Goal: Answer question/provide support

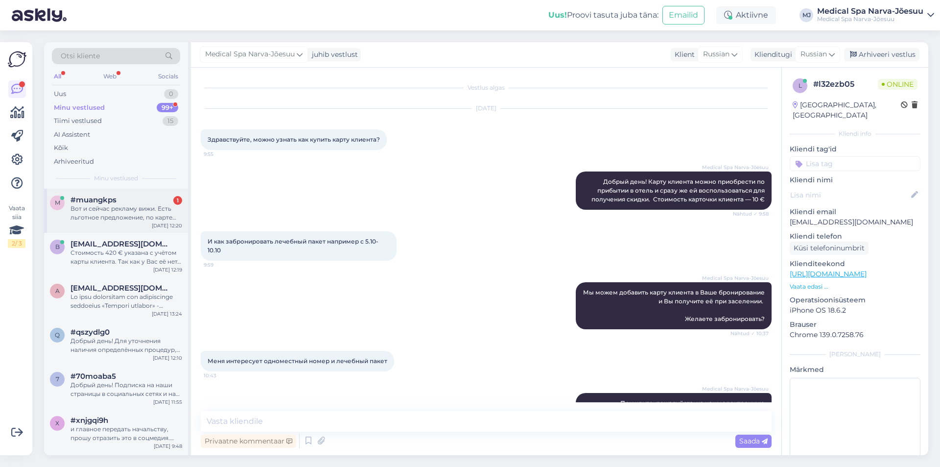
scroll to position [177, 0]
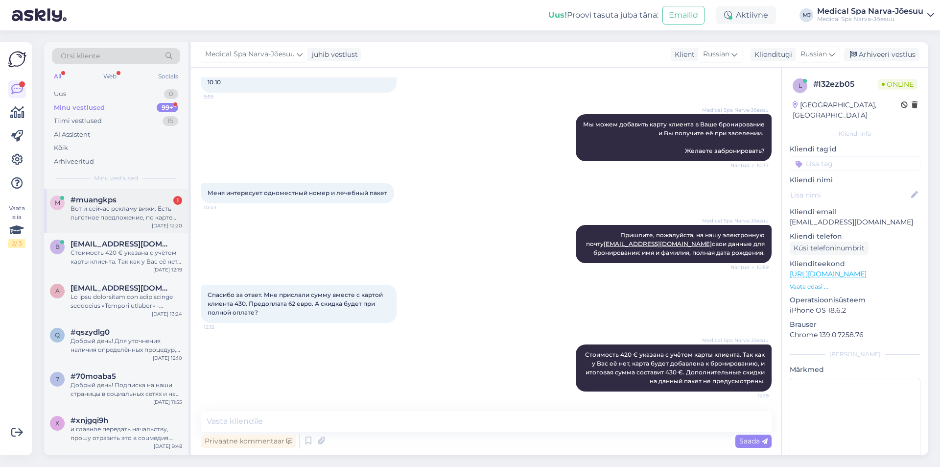
click at [148, 213] on div "Вот и сейчас рекламу вижи. Есть льготное предложение, по карте клиента. А где э…" at bounding box center [127, 213] width 112 height 18
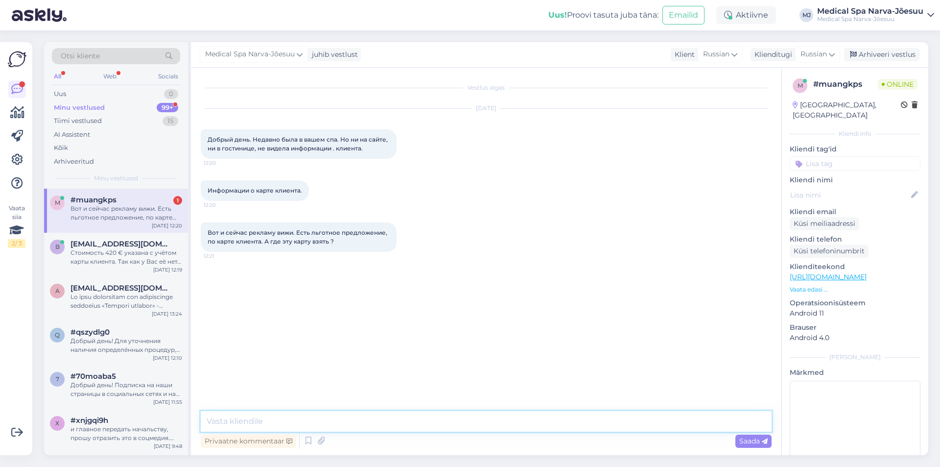
click at [279, 419] on textarea at bounding box center [486, 421] width 571 height 21
paste textarea "Добрый день! Информация о нашей карте клиента доступна на официальном сайте по …"
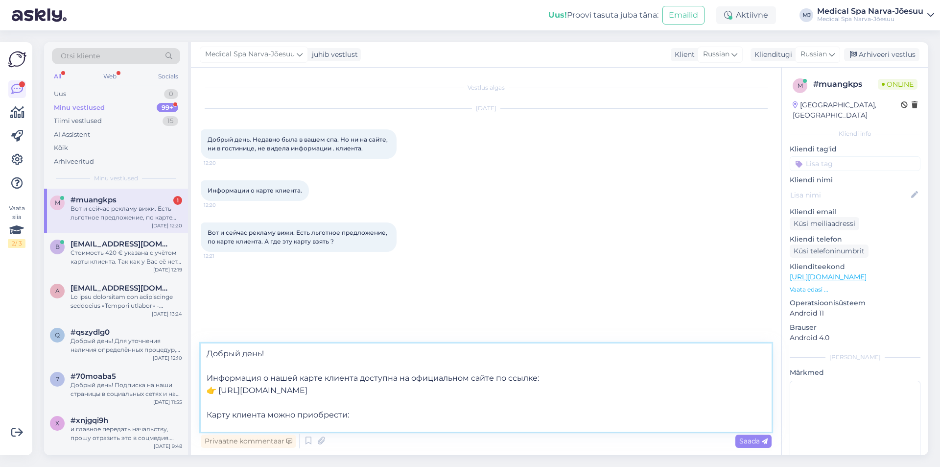
click at [219, 389] on textarea "Добрый день! Информация о нашей карте клиента доступна на официальном сайте по …" at bounding box center [486, 387] width 571 height 88
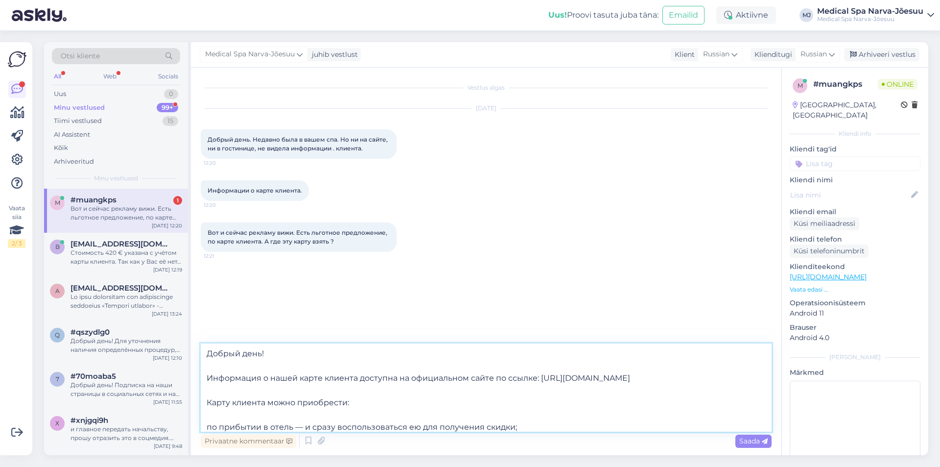
click at [234, 370] on textarea "Добрый день! Информация о нашей карте клиента доступна на официальном сайте по …" at bounding box center [486, 387] width 571 height 88
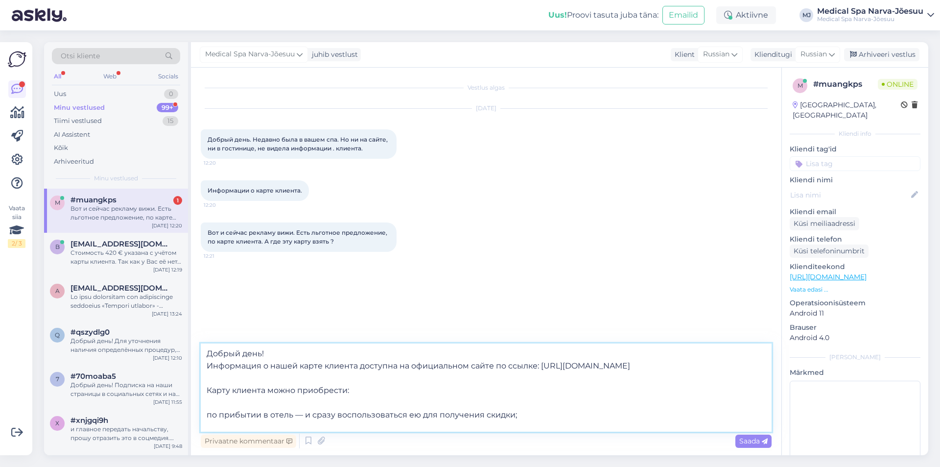
click at [238, 377] on textarea "Добрый день! Информация о нашей карте клиента доступна на официальном сайте по …" at bounding box center [486, 387] width 571 height 88
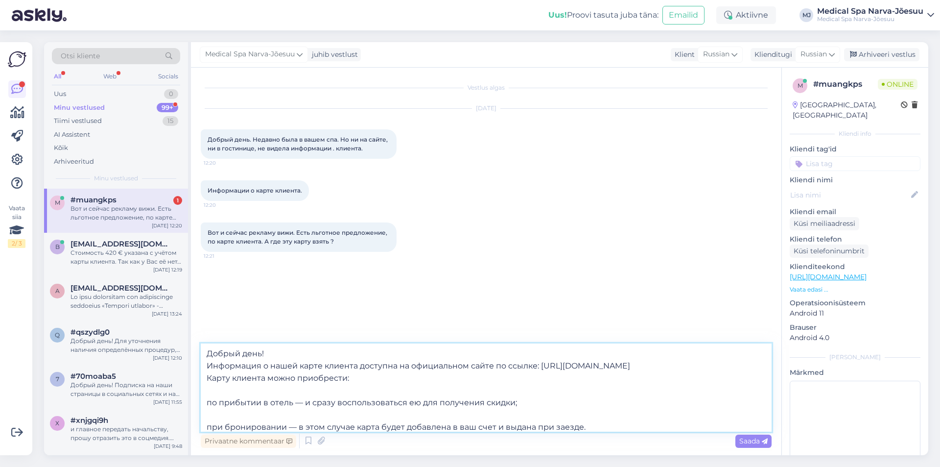
click at [235, 384] on textarea "Добрый день! Информация о нашей карте клиента доступна на официальном сайте по …" at bounding box center [486, 387] width 571 height 88
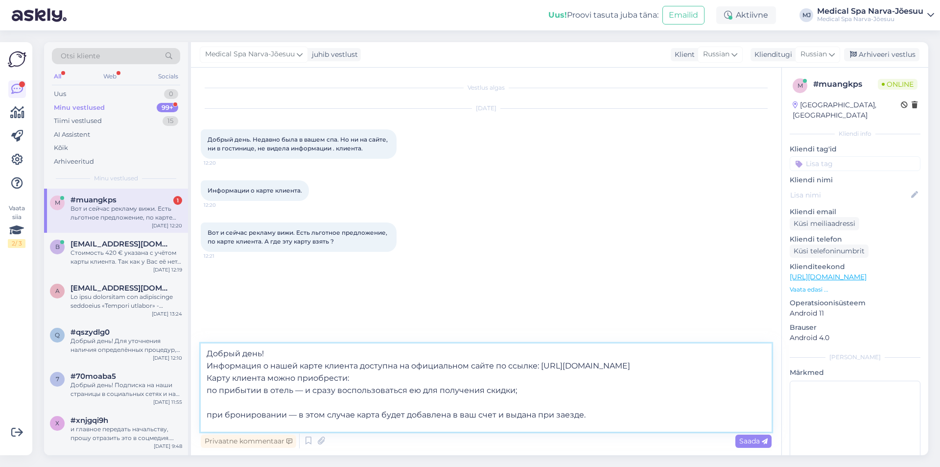
click at [239, 402] on textarea "Добрый день! Информация о нашей карте клиента доступна на официальном сайте по …" at bounding box center [486, 387] width 571 height 88
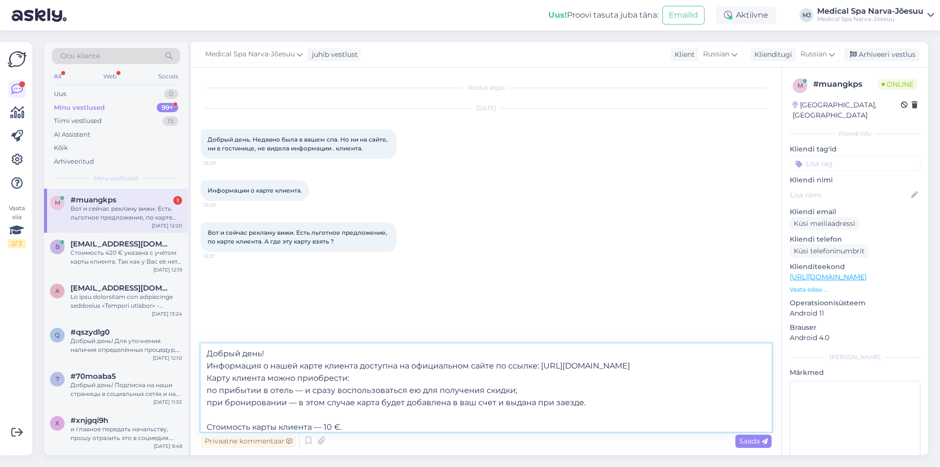
click at [241, 414] on textarea "Добрый день! Информация о нашей карте клиента доступна на официальном сайте по …" at bounding box center [486, 387] width 571 height 88
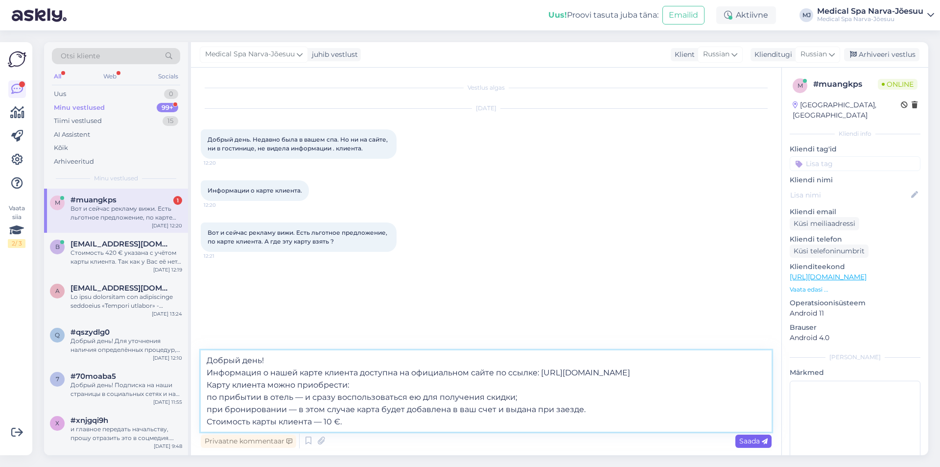
type textarea "Добрый день! Информация о нашей карте клиента доступна на официальном сайте по …"
click at [751, 442] on span "Saada" at bounding box center [753, 440] width 28 height 9
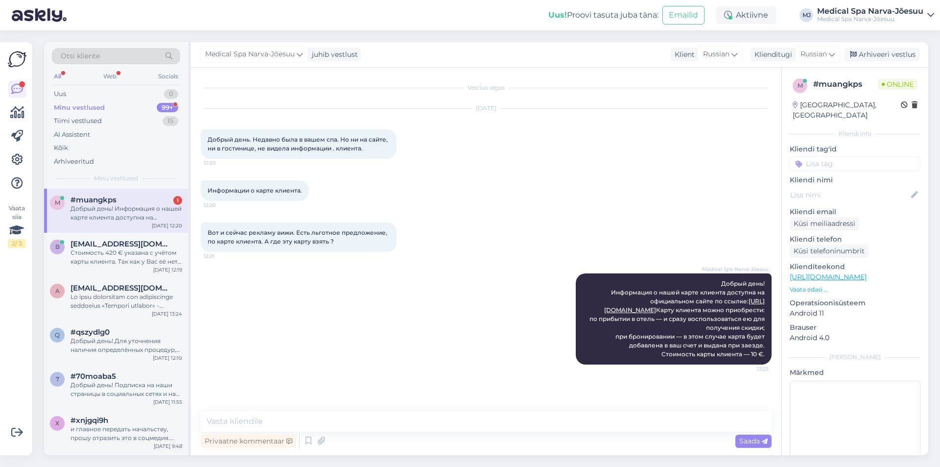
click at [100, 75] on div "All Web Socials" at bounding box center [116, 77] width 128 height 15
click at [112, 80] on div "Web" at bounding box center [109, 76] width 17 height 13
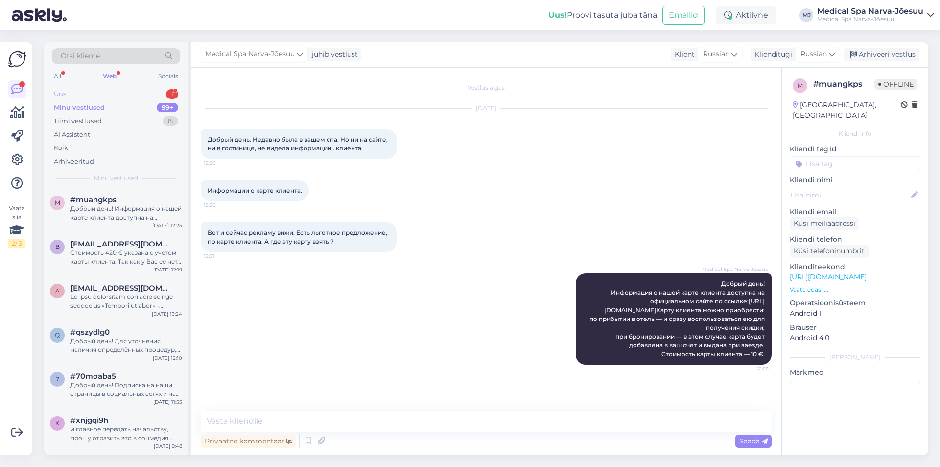
click at [126, 95] on div "Uus 1" at bounding box center [116, 94] width 128 height 14
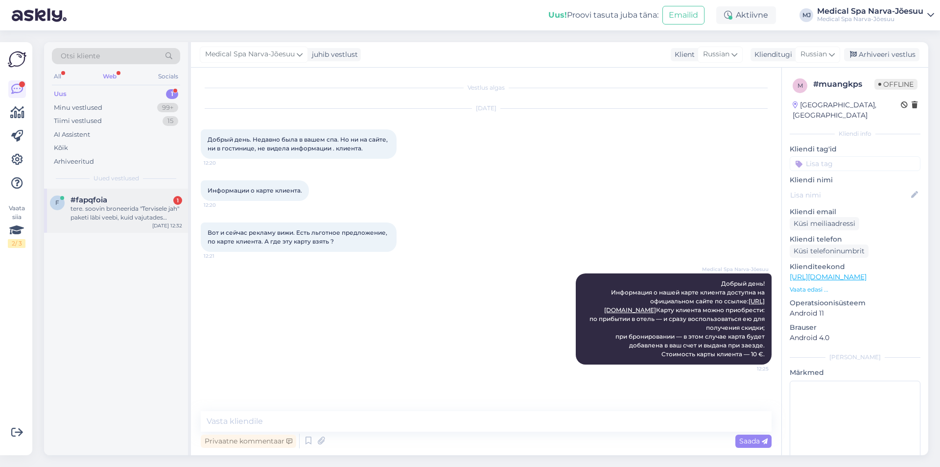
click at [154, 218] on div "tere. soovin broneerida "Tervisele jah" paketi läbi veebi, kuid vajutades "bron…" at bounding box center [127, 213] width 112 height 18
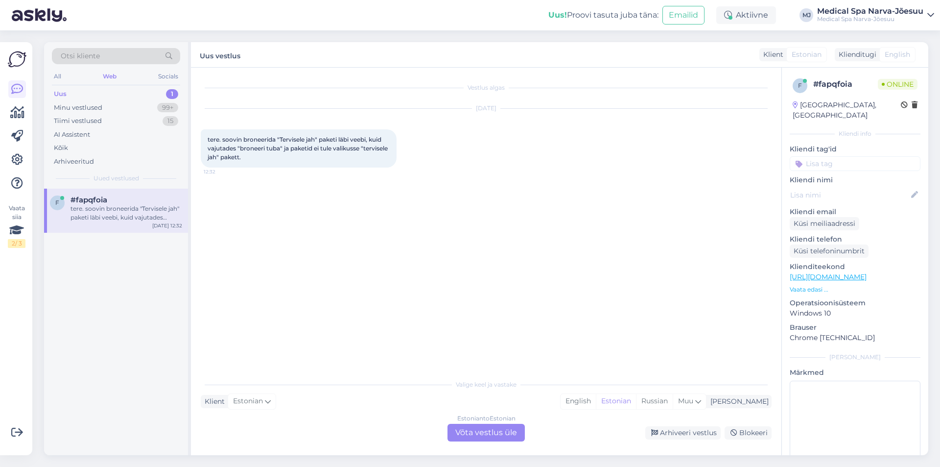
click at [478, 428] on div "Estonian to Estonian Võta vestlus üle" at bounding box center [486, 433] width 77 height 18
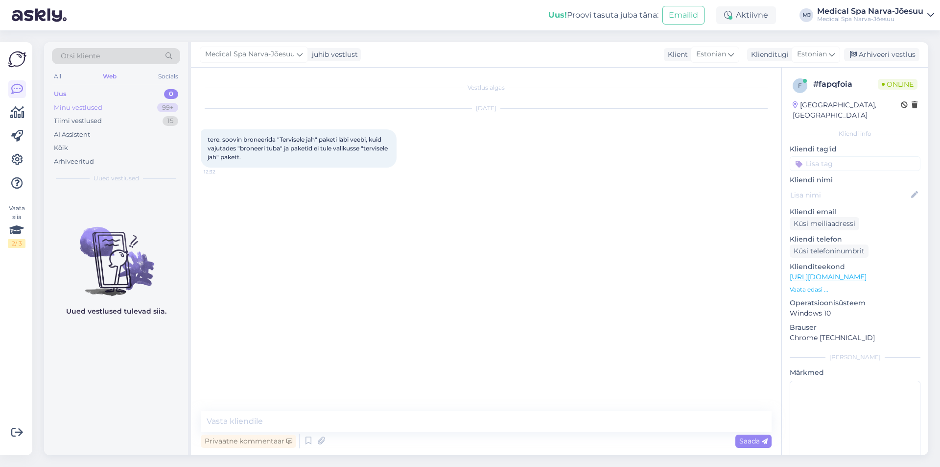
click at [117, 109] on div "Minu vestlused 99+" at bounding box center [116, 108] width 128 height 14
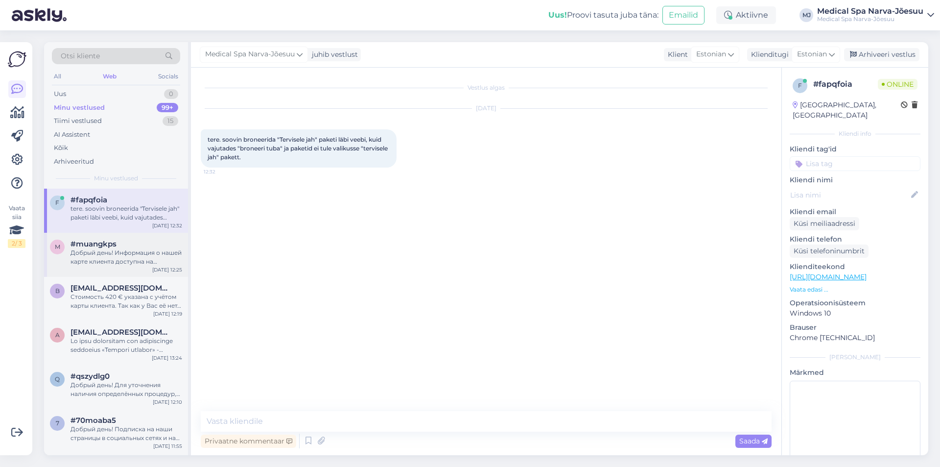
click at [140, 245] on div "#muangkps" at bounding box center [127, 243] width 112 height 9
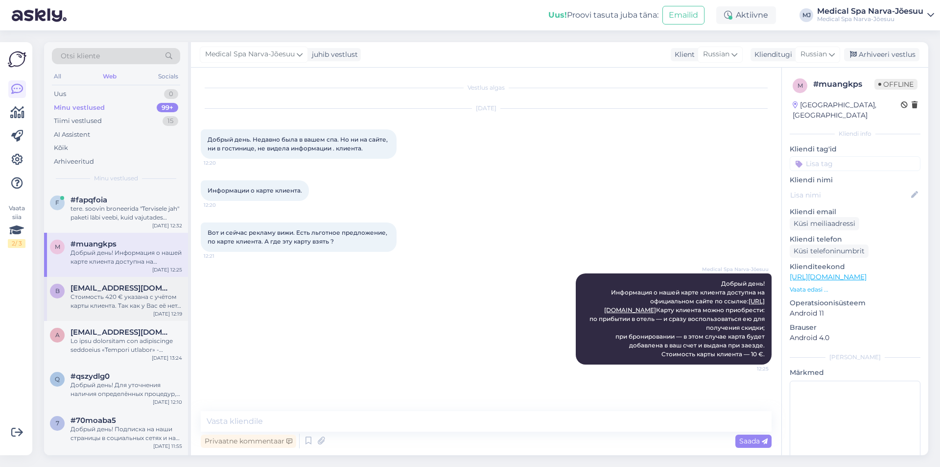
click at [118, 286] on span "[EMAIL_ADDRESS][DOMAIN_NAME]" at bounding box center [122, 288] width 102 height 9
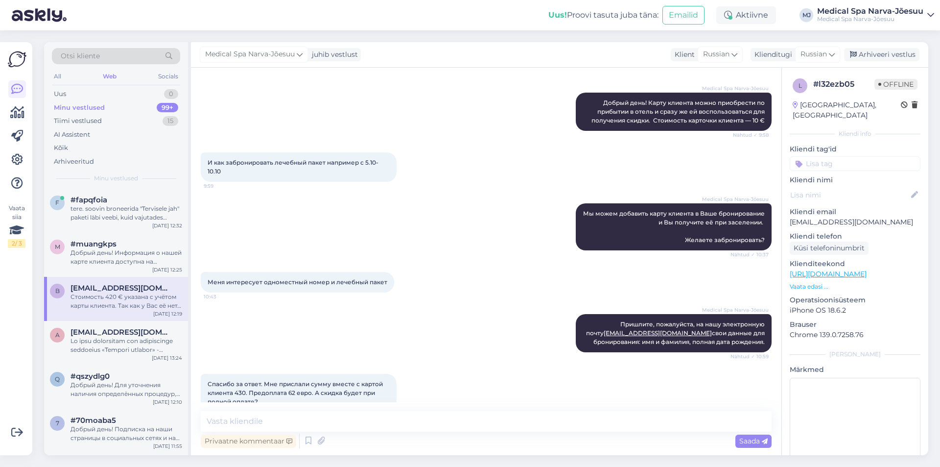
scroll to position [128, 0]
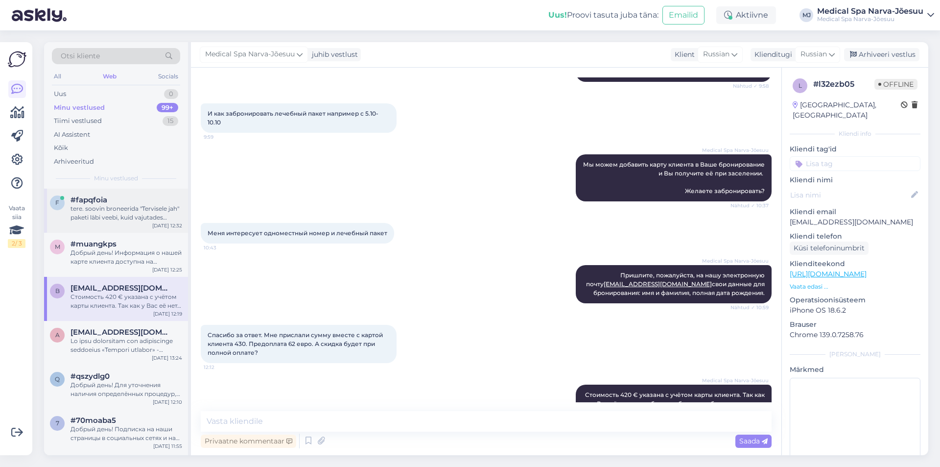
click at [107, 204] on div "tere. soovin broneerida "Tervisele jah" paketi läbi veebi, kuid vajutades "bron…" at bounding box center [127, 213] width 112 height 18
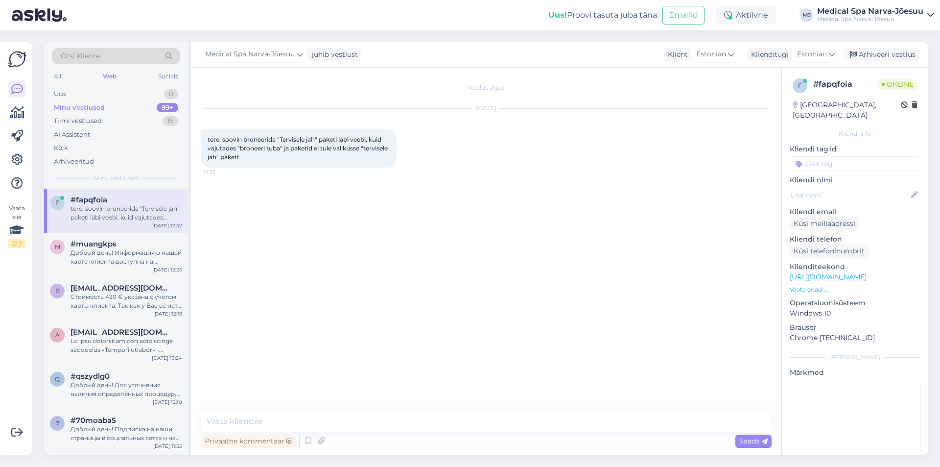
scroll to position [0, 0]
click at [361, 423] on textarea at bounding box center [486, 421] width 571 height 21
paste textarea "Tere päevast! Antud paketti ei ole võimalik broneerida meie kodulehe kaudu. Pal…"
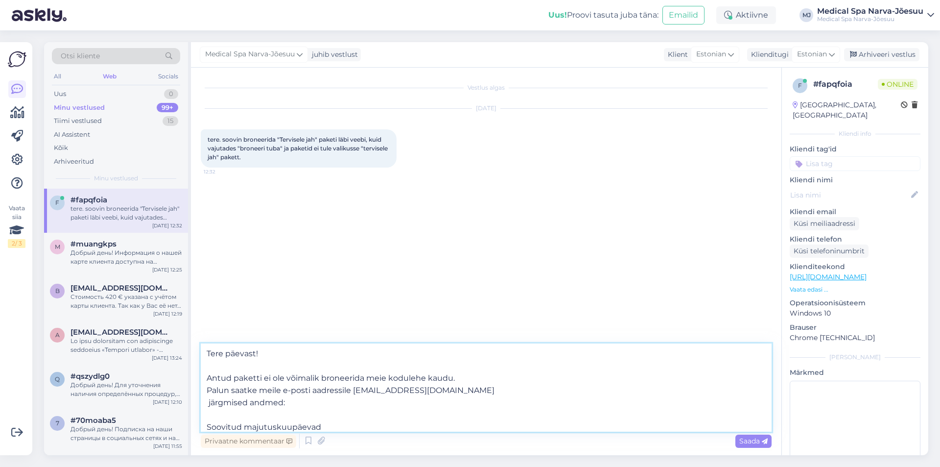
scroll to position [49, 0]
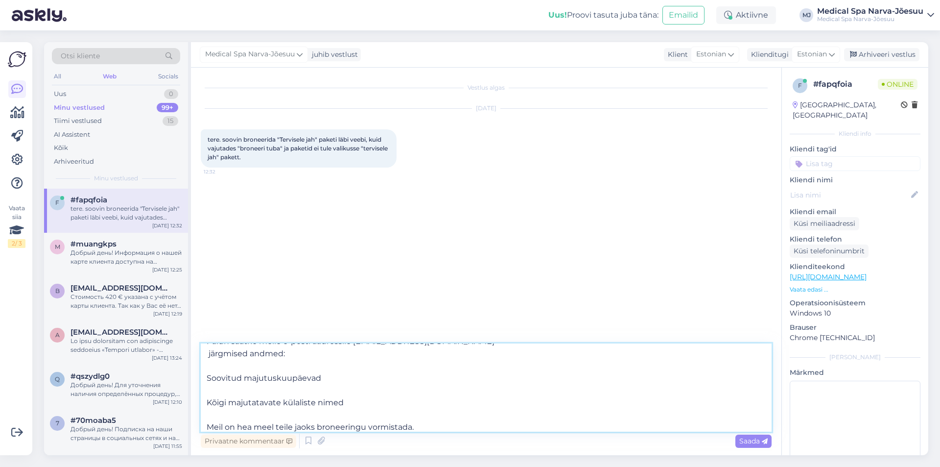
click at [293, 414] on textarea "Tere päevast! Antud paketti ei ole võimalik broneerida meie kodulehe kaudu. Pal…" at bounding box center [486, 387] width 571 height 88
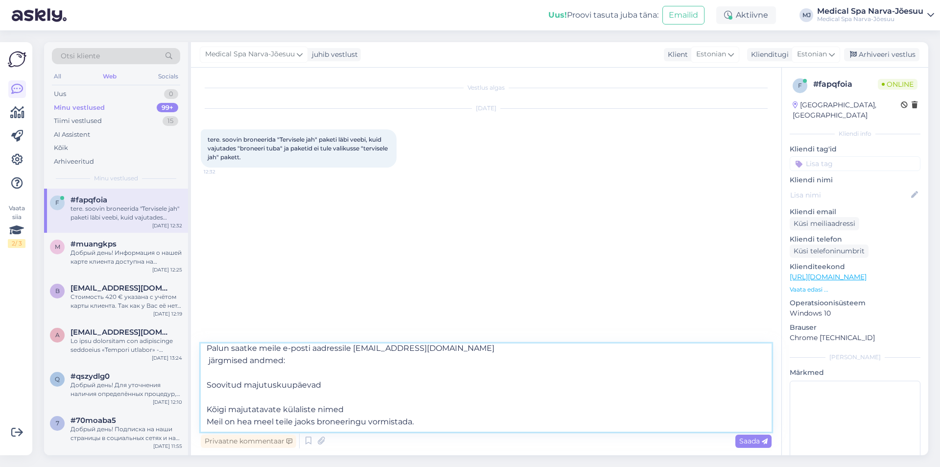
scroll to position [42, 0]
click at [278, 422] on textarea "Tere päevast! Antud paketti ei ole võimalik broneerida meie kodulehe kaudu. Pal…" at bounding box center [486, 387] width 571 height 88
click at [256, 397] on textarea "Tere päevast! Antud paketti ei ole võimalik broneerida meie kodulehe kaudu. Pal…" at bounding box center [486, 387] width 571 height 88
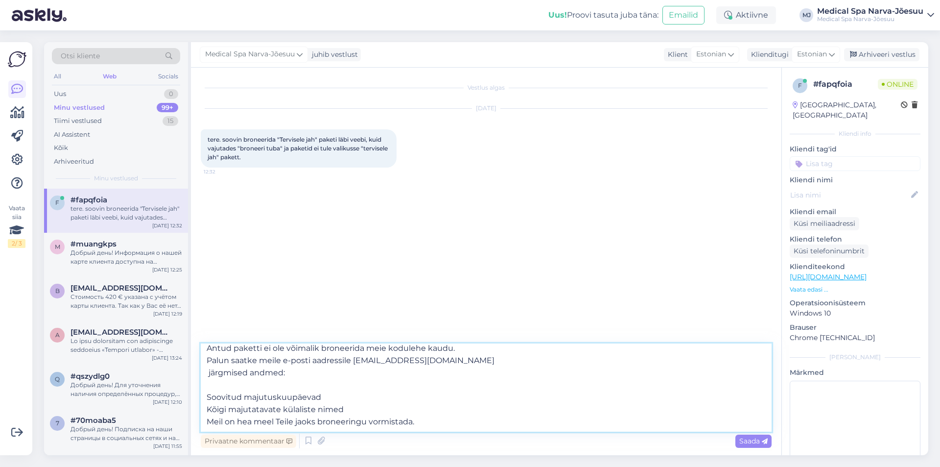
scroll to position [30, 0]
click at [244, 388] on textarea "Tere päevast! Antud paketti ei ole võimalik broneerida meie kodulehe kaudu. Pal…" at bounding box center [486, 387] width 571 height 88
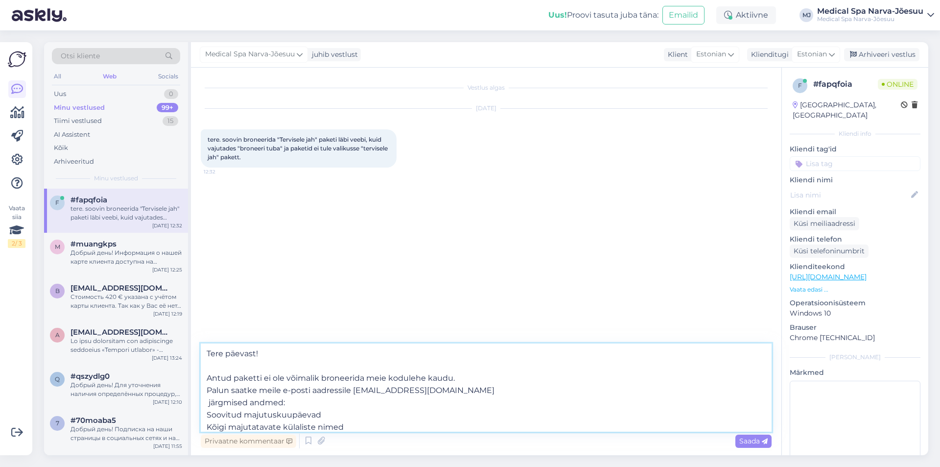
scroll to position [18, 0]
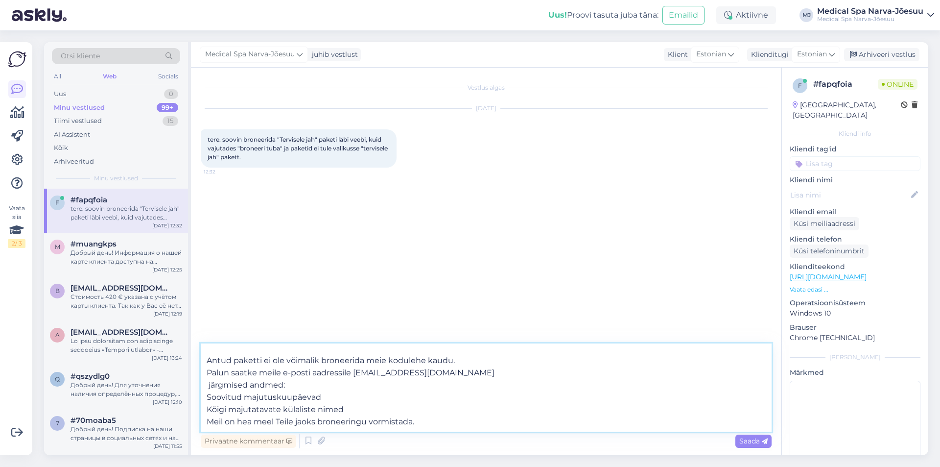
click at [208, 396] on textarea "Tere päevast! Antud paketti ei ole võimalik broneerida meie kodulehe kaudu. Pal…" at bounding box center [486, 387] width 571 height 88
click at [205, 409] on textarea "Tere päevast! Antud paketti ei ole võimalik broneerida meie kodulehe kaudu. Pal…" at bounding box center [486, 387] width 571 height 88
type textarea "Tere päevast! Antud paketti ei ole võimalik broneerida meie kodulehe kaudu. Pal…"
click at [754, 436] on span "Saada" at bounding box center [753, 440] width 28 height 9
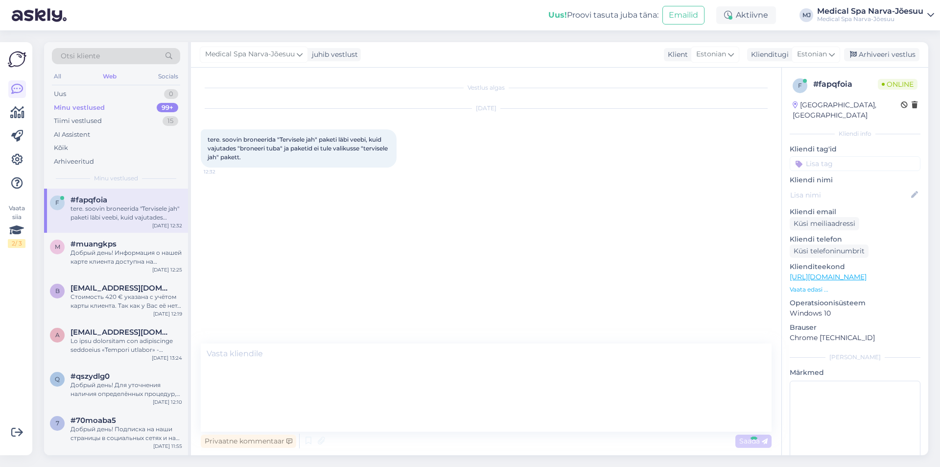
scroll to position [0, 0]
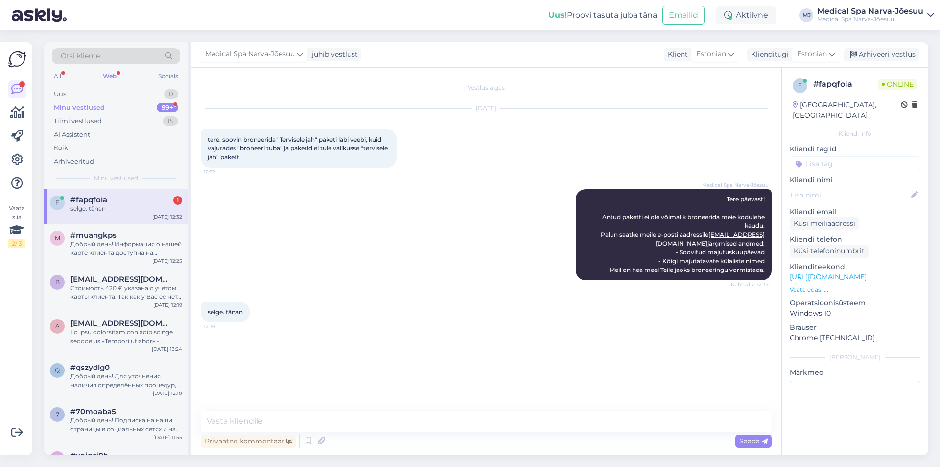
click at [141, 211] on div "selge. tänan" at bounding box center [127, 208] width 112 height 9
